Goal: Find specific page/section: Find specific page/section

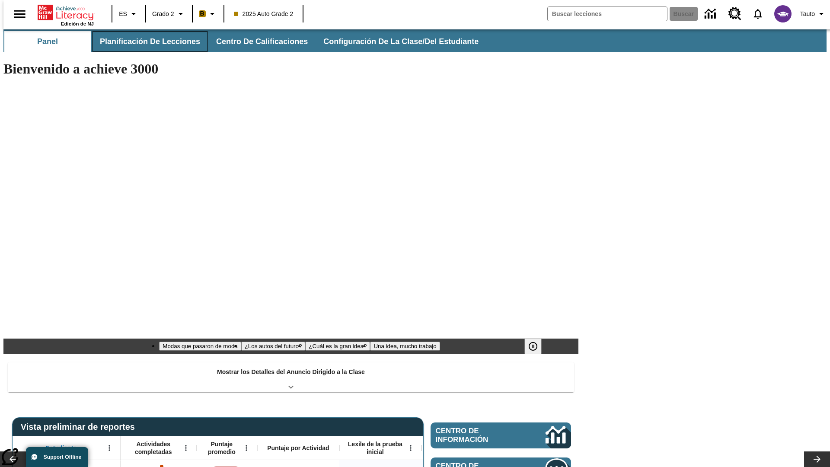
click at [145, 41] on button "Planificación de lecciones" at bounding box center [149, 41] width 115 height 21
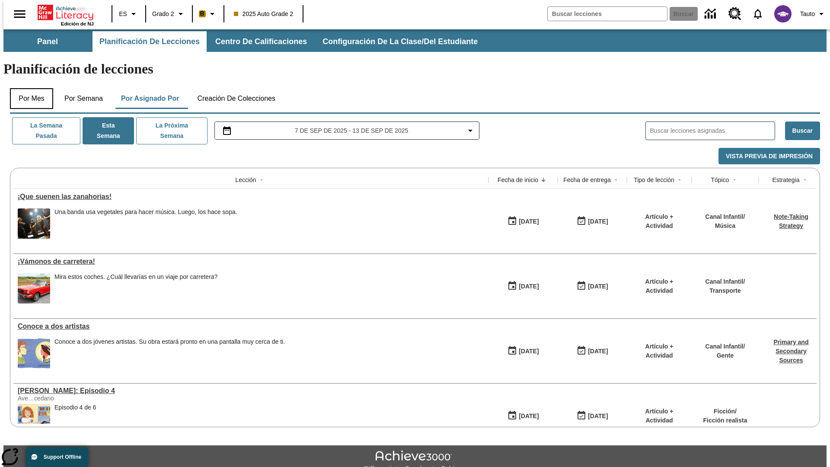
click at [28, 88] on button "Por mes" at bounding box center [31, 98] width 43 height 21
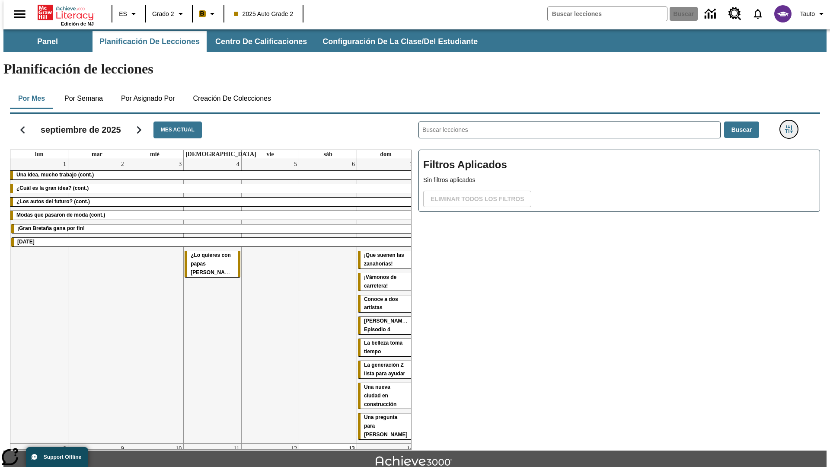
click at [791, 125] on icon "Menú lateral de filtros" at bounding box center [789, 129] width 8 height 8
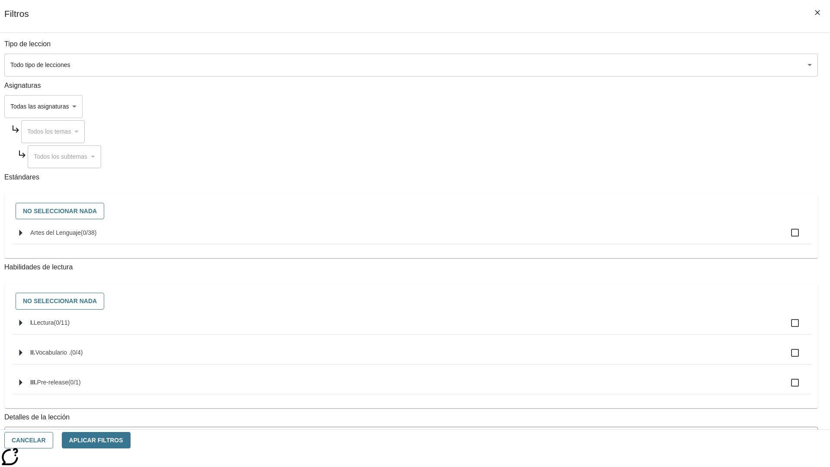
click at [622, 349] on body "Saltar al contenido principal Edición de NJ ES Grado 2 B 2025 Auto Grade 2 Busc…" at bounding box center [414, 267] width 823 height 477
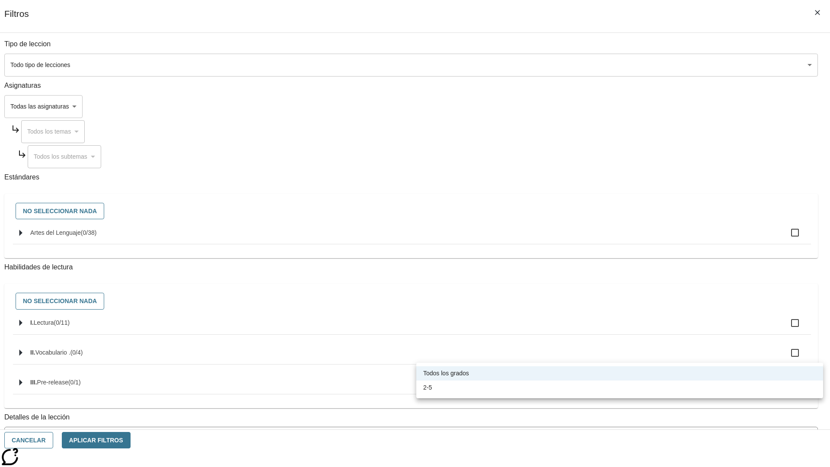
scroll to position [270, 0]
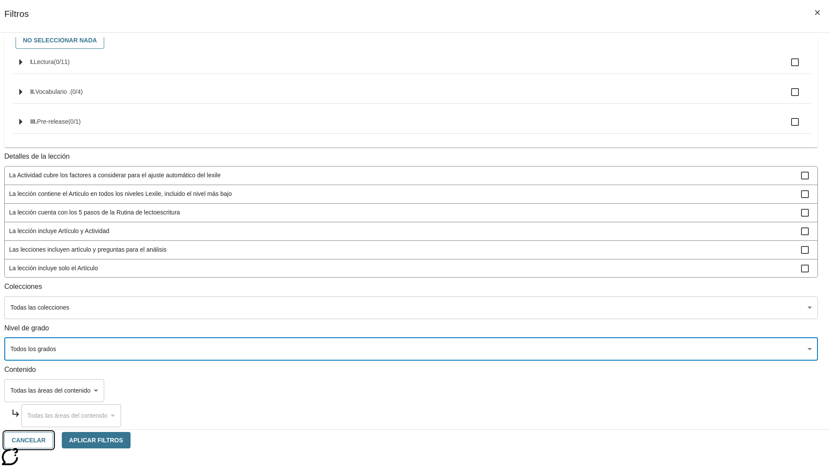
click at [53, 440] on button "Cancelar" at bounding box center [28, 440] width 49 height 17
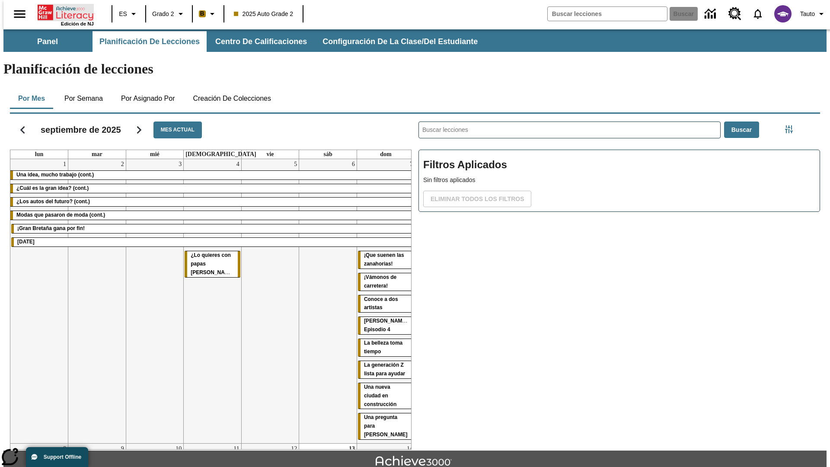
click at [62, 12] on icon "Portada" at bounding box center [66, 12] width 57 height 17
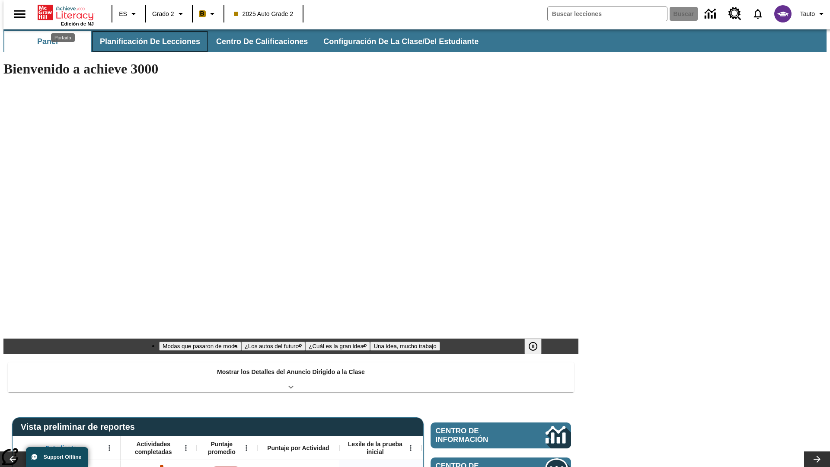
click at [145, 41] on button "Planificación de lecciones" at bounding box center [149, 41] width 115 height 21
